Goal: Navigation & Orientation: Find specific page/section

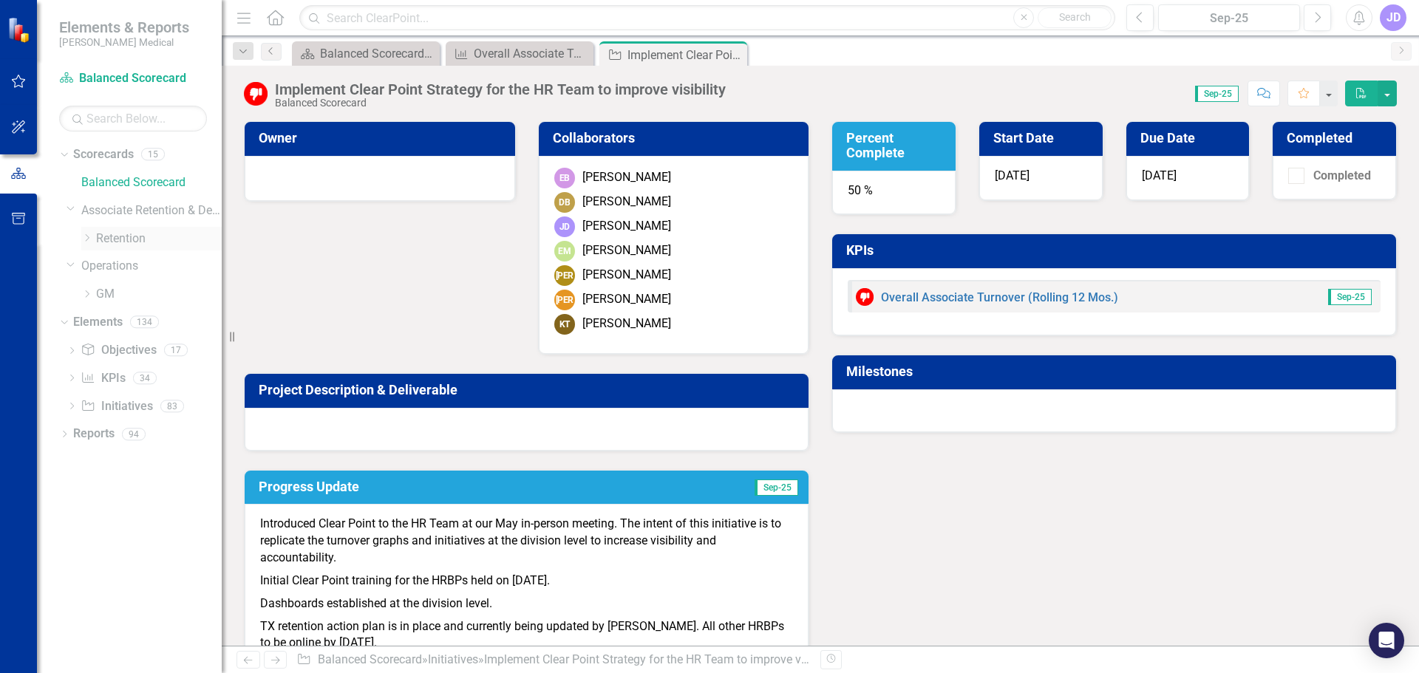
click at [86, 239] on icon "Dropdown" at bounding box center [86, 238] width 11 height 9
click at [130, 262] on link "[US_STATE] - HR" at bounding box center [151, 262] width 140 height 17
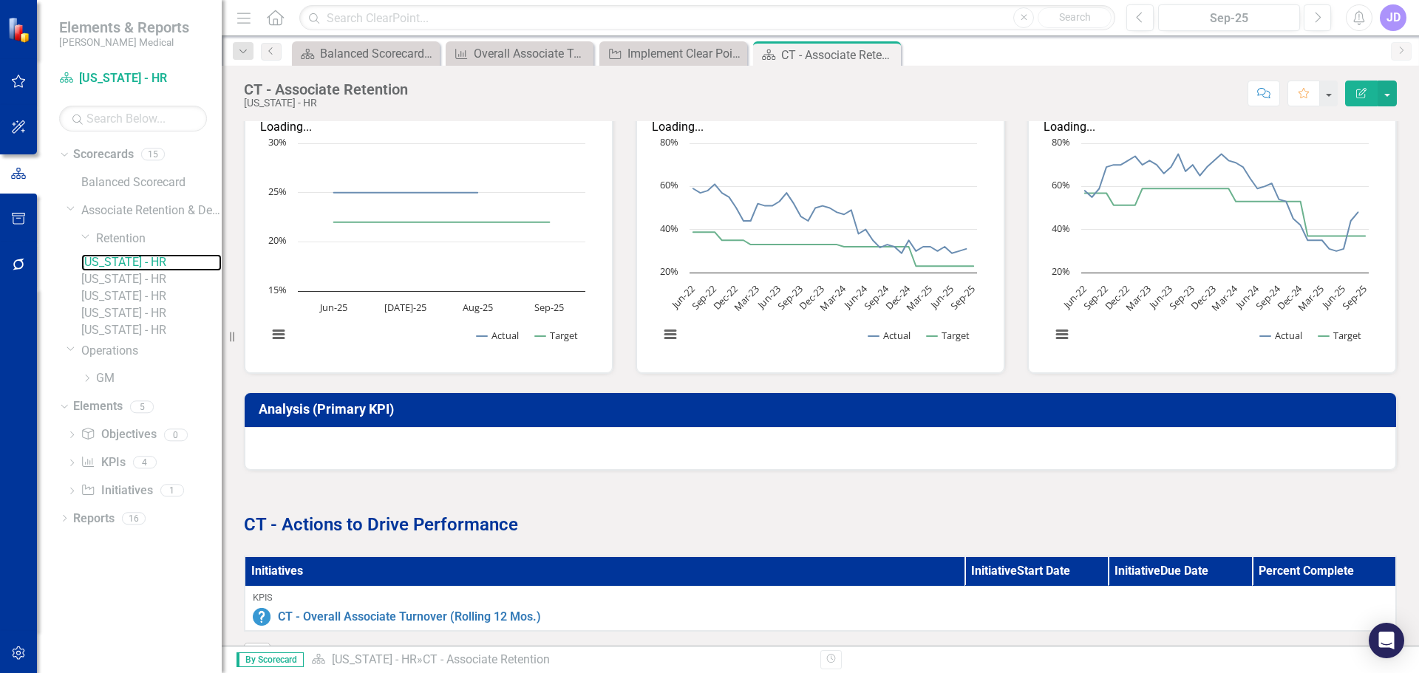
scroll to position [475, 0]
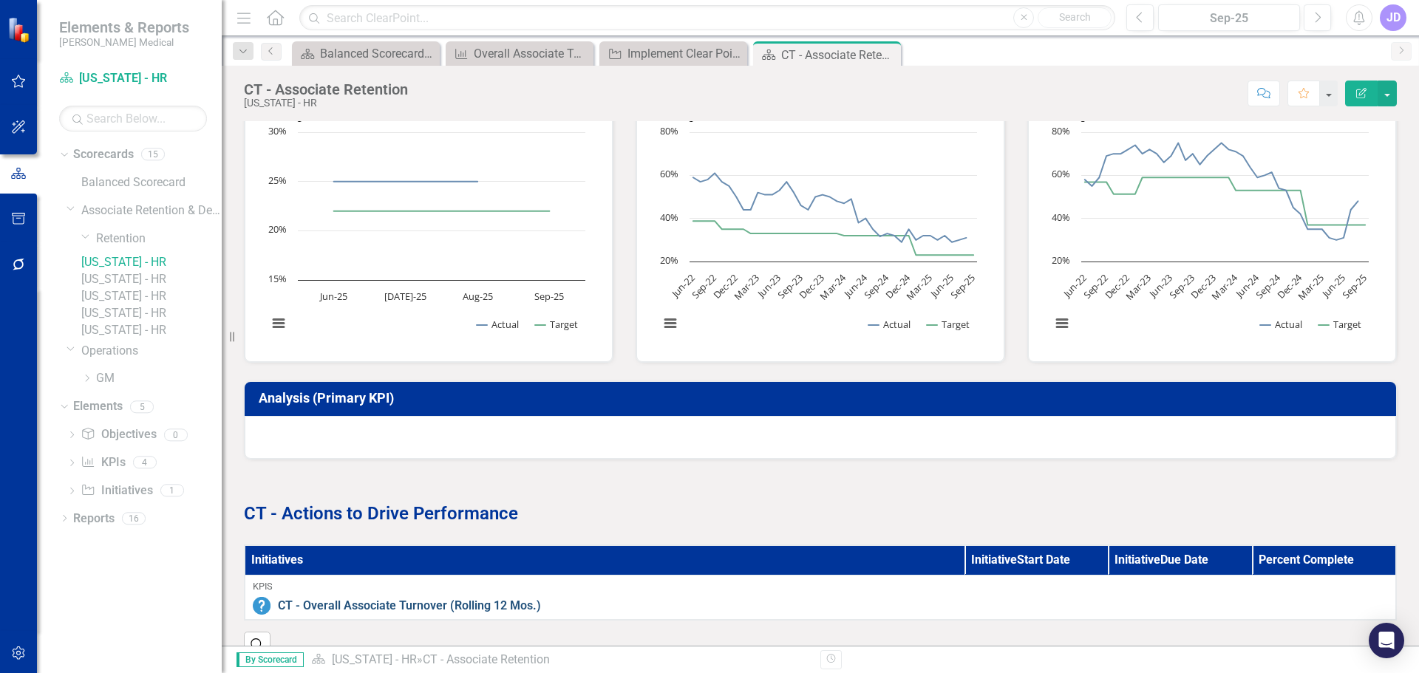
click at [476, 598] on link "CT - Overall Associate Turnover (Rolling 12 Mos.)" at bounding box center [833, 606] width 1110 height 17
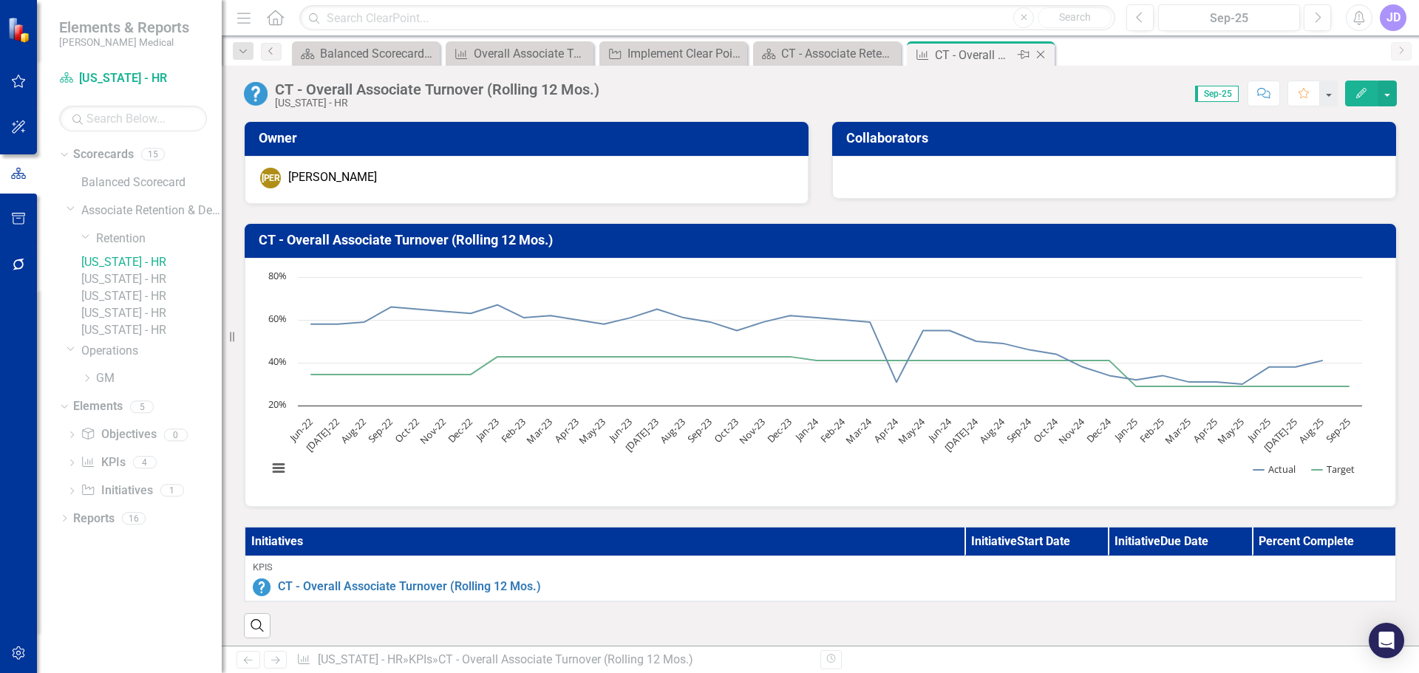
click at [1042, 55] on icon "Close" at bounding box center [1040, 55] width 15 height 12
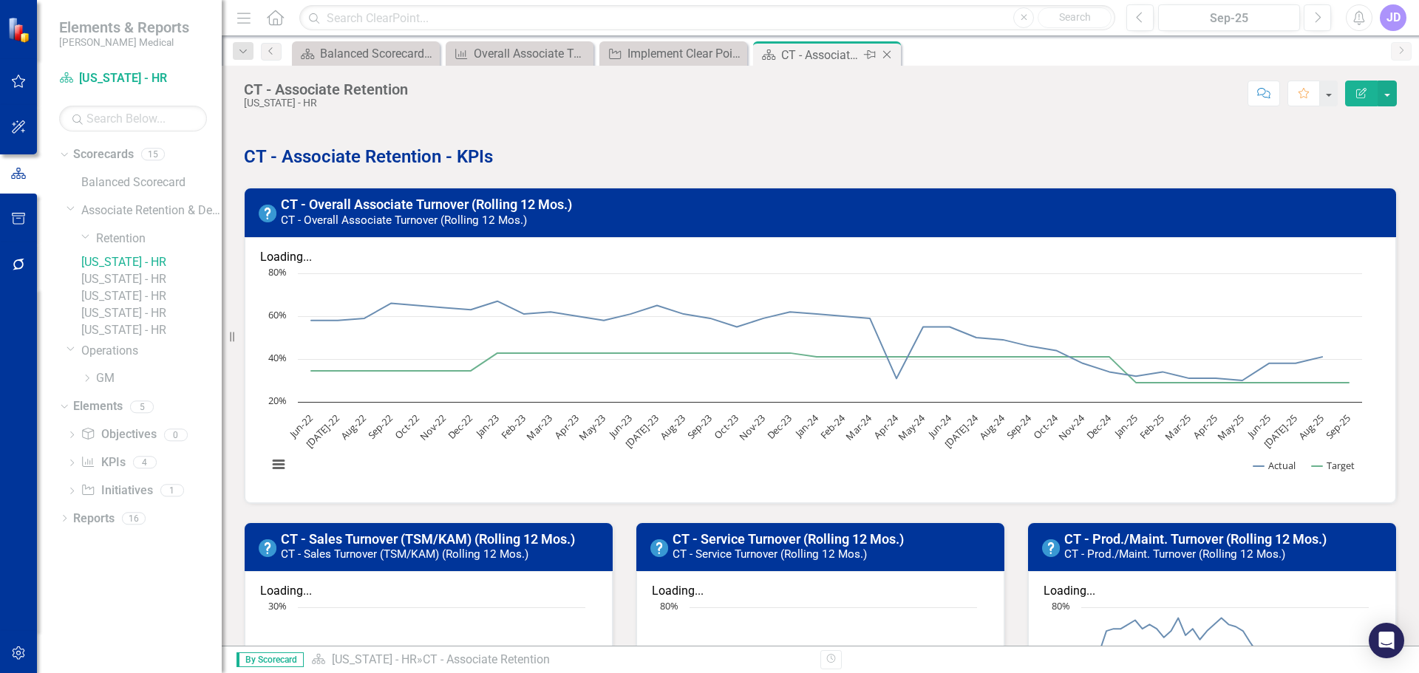
click at [890, 58] on icon "Close" at bounding box center [887, 55] width 15 height 12
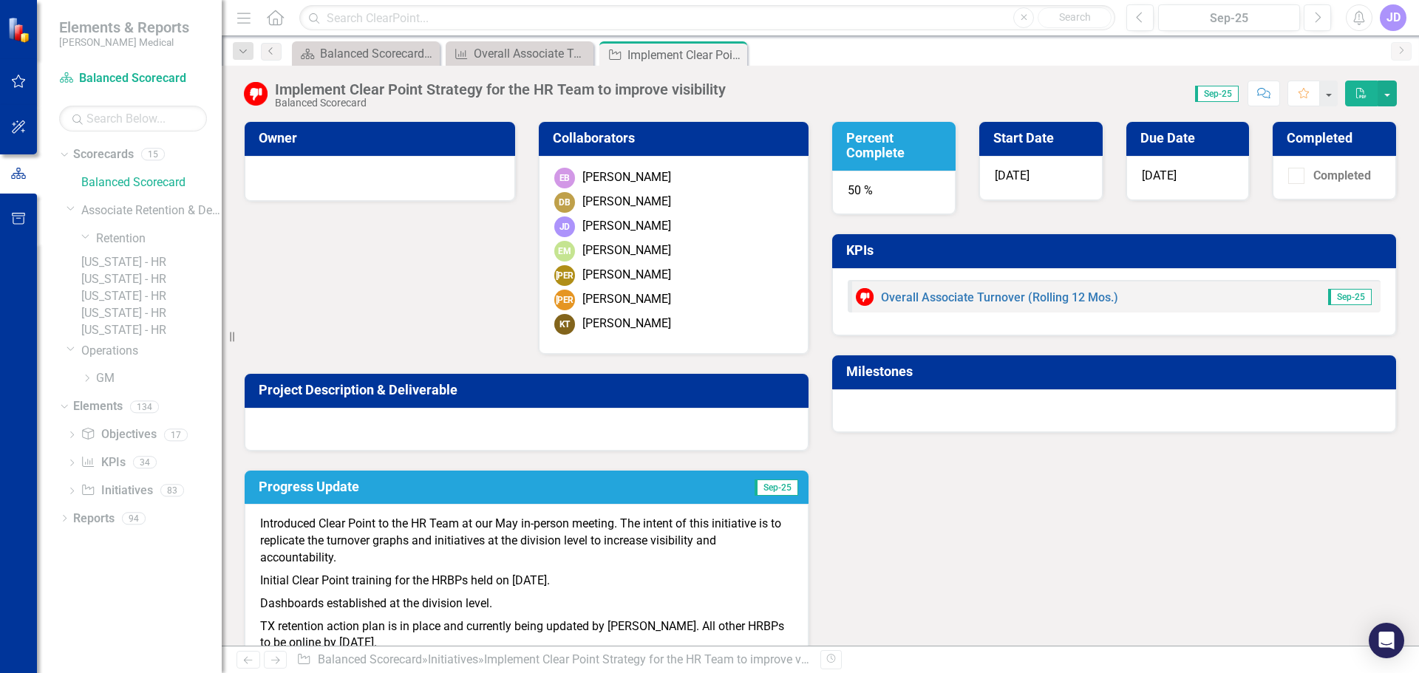
click at [137, 286] on link "[US_STATE] - HR" at bounding box center [151, 279] width 140 height 17
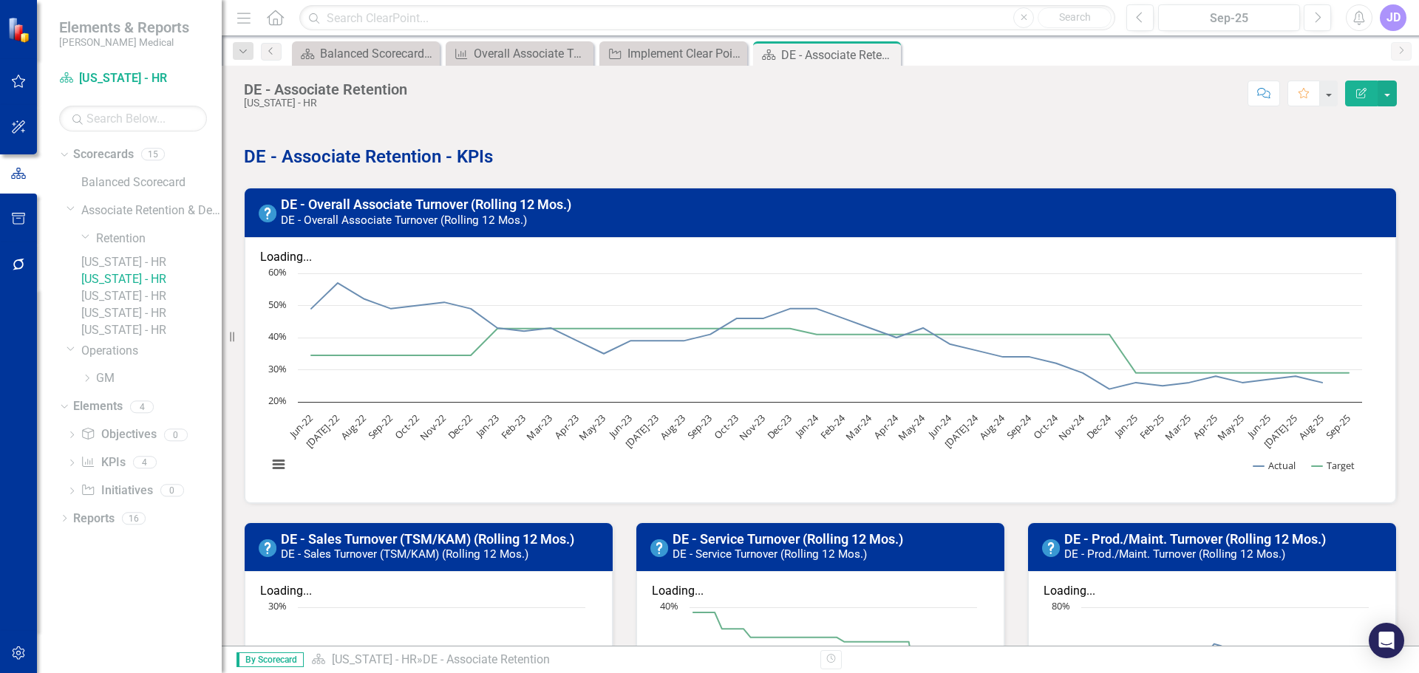
click at [126, 339] on link "[US_STATE] - HR" at bounding box center [151, 330] width 140 height 17
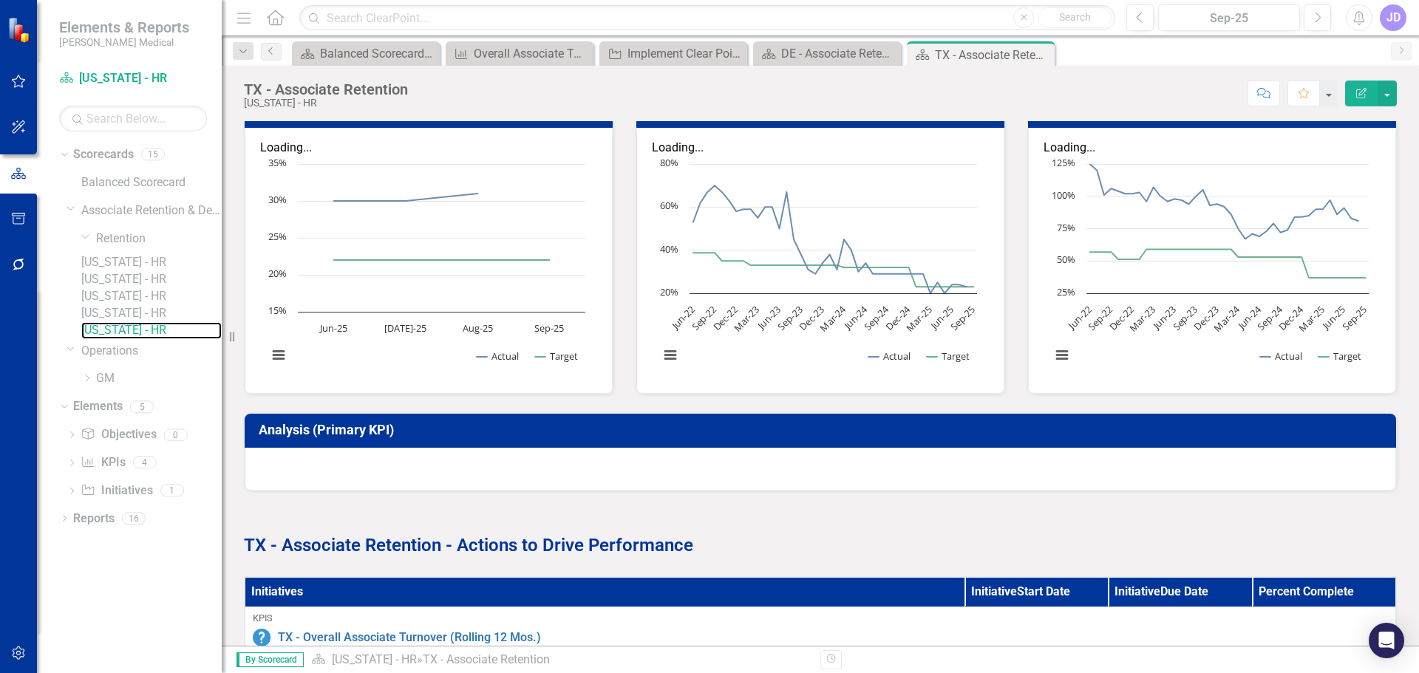
scroll to position [503, 0]
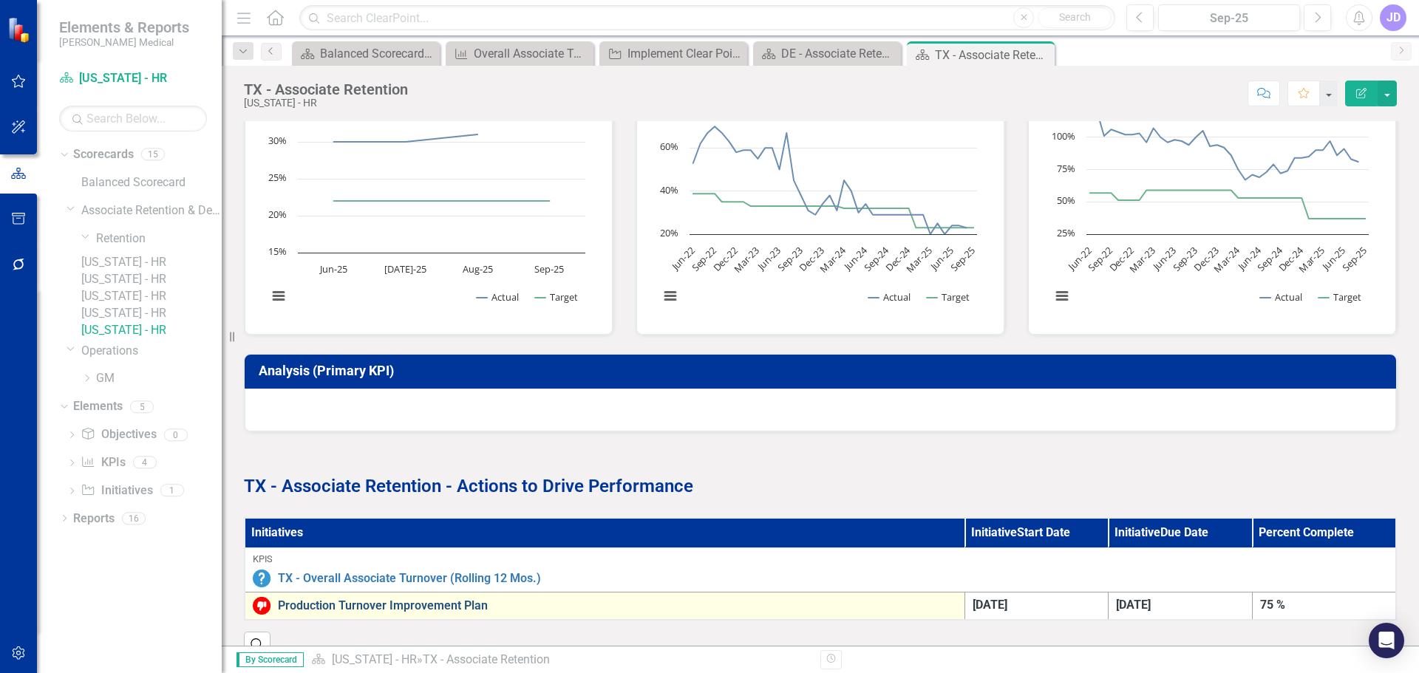
click at [428, 600] on link "Production Turnover Improvement Plan" at bounding box center [617, 606] width 679 height 13
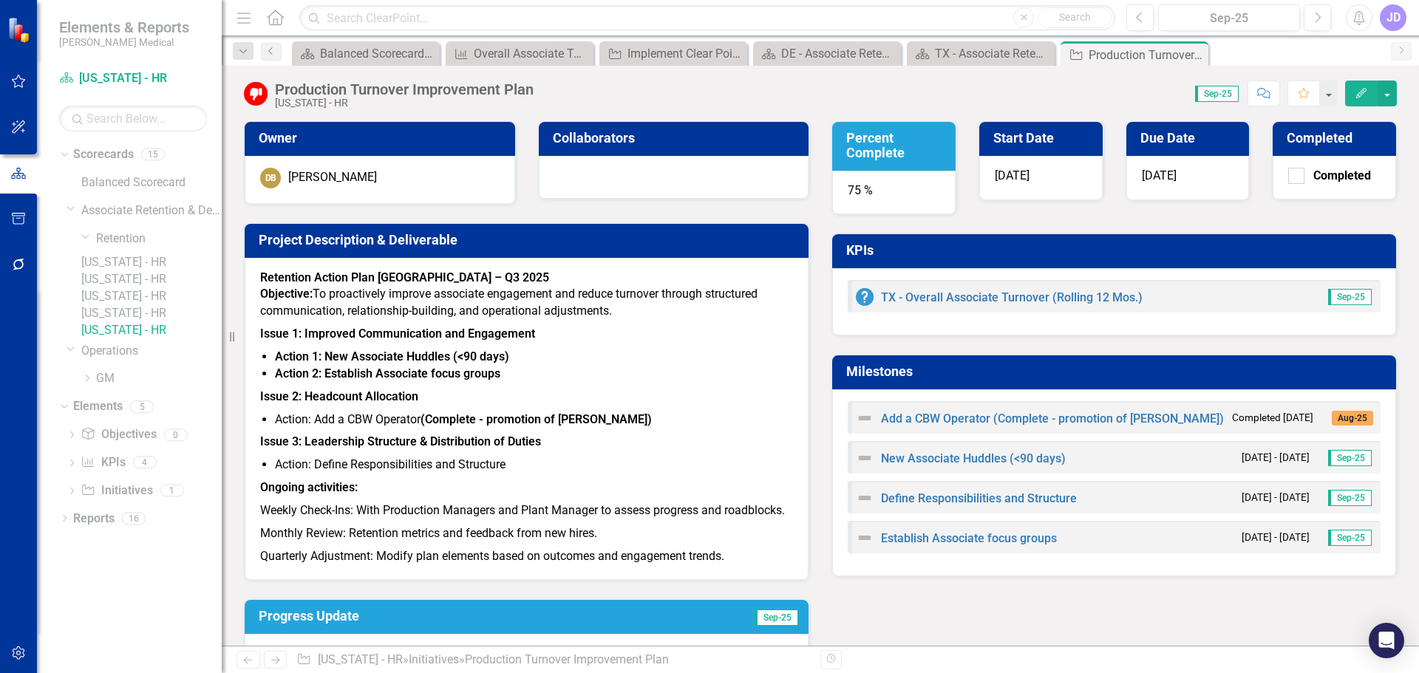
click at [140, 322] on link "[US_STATE] - HR" at bounding box center [151, 313] width 140 height 17
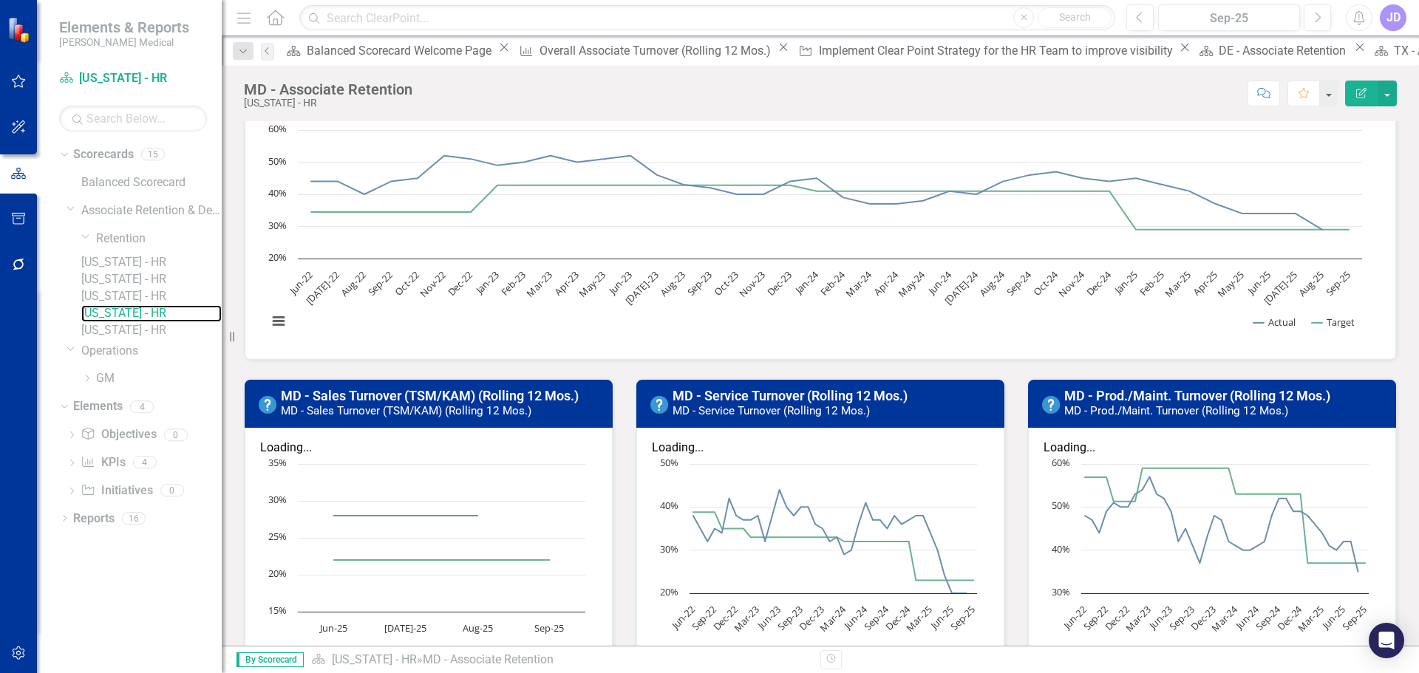
scroll to position [106, 0]
